Goal: Task Accomplishment & Management: Manage account settings

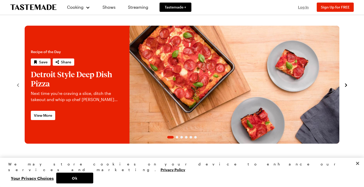
click at [305, 6] on span "Log In" at bounding box center [303, 7] width 11 height 4
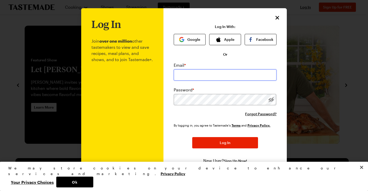
click at [219, 79] on input "email" at bounding box center [225, 74] width 103 height 11
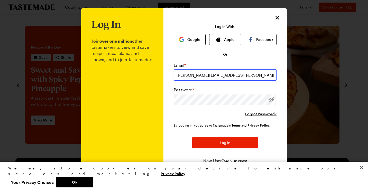
click at [235, 77] on input "[PERSON_NAME][EMAIL_ADDRESS][PERSON_NAME]" at bounding box center [225, 74] width 103 height 11
type input "[PERSON_NAME][EMAIL_ADDRESS][PERSON_NAME][DOMAIN_NAME]"
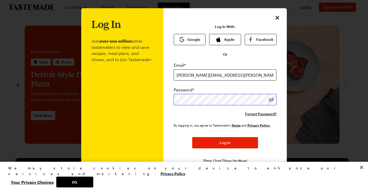
click at [192, 137] on button "Log In" at bounding box center [225, 142] width 66 height 11
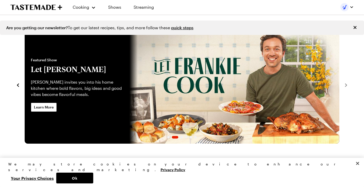
click at [356, 8] on div "Cooking Shows Streaming" at bounding box center [182, 7] width 364 height 14
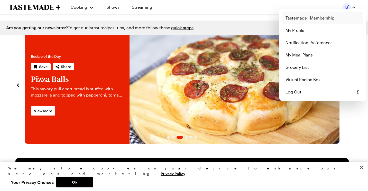
click at [323, 15] on link "Tastemade+ Membership" at bounding box center [322, 18] width 81 height 12
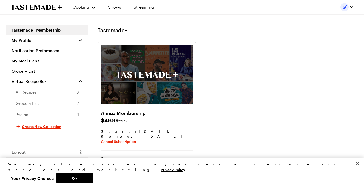
scroll to position [54, 2]
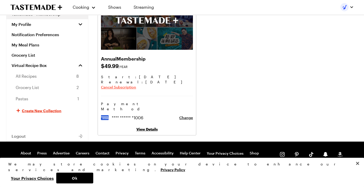
click at [125, 88] on span "Cancel Subscription" at bounding box center [118, 87] width 35 height 5
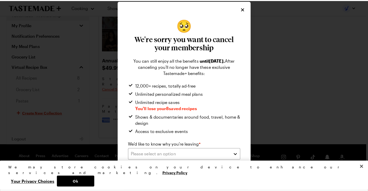
scroll to position [51, 0]
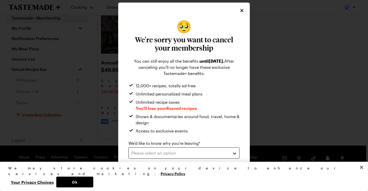
click at [157, 157] on button "Please select an option" at bounding box center [184, 153] width 111 height 11
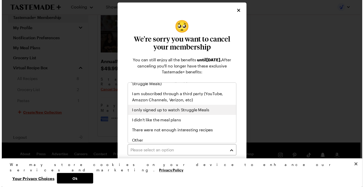
scroll to position [60, 0]
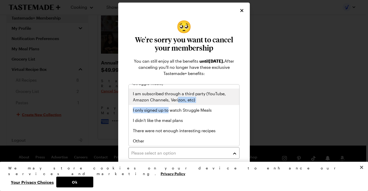
drag, startPoint x: 169, startPoint y: 109, endPoint x: 178, endPoint y: 99, distance: 13.6
click at [178, 99] on div "The recipes were too difficult / didn't match my skill level I'm not cooking as…" at bounding box center [184, 116] width 111 height 62
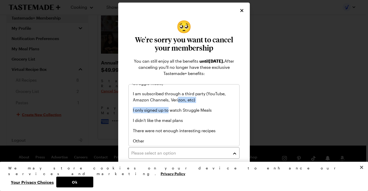
click at [178, 99] on span "I am subscribed through a third party (YouTube, Amazon Channels, Verizon, etc)" at bounding box center [184, 97] width 102 height 12
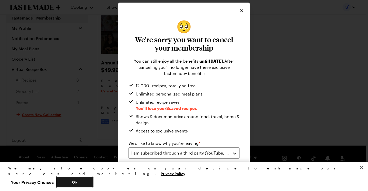
click at [93, 182] on button "Ok" at bounding box center [74, 182] width 37 height 11
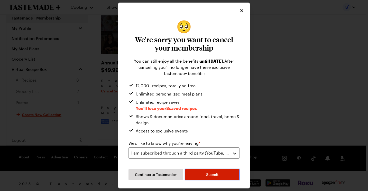
click at [223, 174] on button "Submit" at bounding box center [212, 174] width 54 height 11
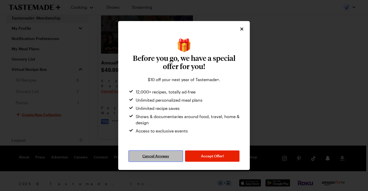
click at [157, 158] on span "Cancel Anyway" at bounding box center [155, 156] width 27 height 5
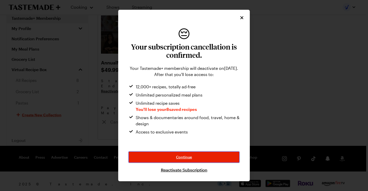
click at [157, 158] on button "Continue" at bounding box center [184, 157] width 111 height 11
